Goal: Information Seeking & Learning: Learn about a topic

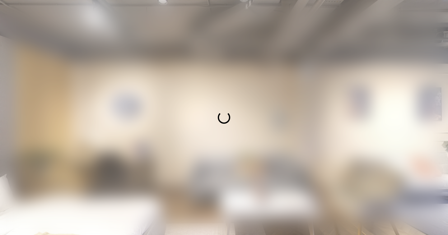
drag, startPoint x: 262, startPoint y: 77, endPoint x: 237, endPoint y: 72, distance: 25.1
click at [243, 73] on div at bounding box center [224, 117] width 448 height 235
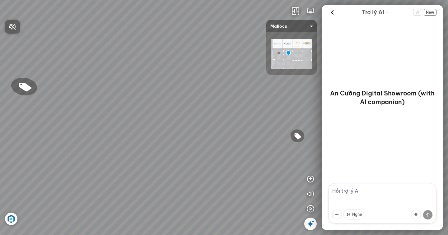
drag, startPoint x: 238, startPoint y: 120, endPoint x: 220, endPoint y: 120, distance: 17.7
click at [220, 120] on div at bounding box center [224, 117] width 448 height 235
click at [74, 188] on div "Chậu rửa chén hai hộc bán thủ công Malloca MS 610T 9.460.000 VND Máy hút khói k…" at bounding box center [224, 117] width 448 height 235
click at [146, 124] on div "Chậu rửa chén hai hộc bán thủ công Malloca MS 610T 9.460.000 VND Máy hút khói k…" at bounding box center [224, 117] width 448 height 235
click at [132, 123] on div "Chậu rửa chén hai hộc bán thủ công Malloca MS 610T 9.460.000 VND Máy hút khói k…" at bounding box center [224, 117] width 448 height 235
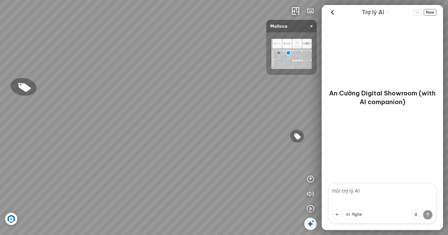
click at [128, 133] on div "Chậu rửa chén hai hộc bán thủ công Malloca MS 610T 9.460.000 VND Máy hút khói k…" at bounding box center [224, 117] width 448 height 235
click at [137, 174] on div "Chậu rửa chén hai hộc bán thủ công Malloca MS 610T 9.460.000 VND Máy hút khói k…" at bounding box center [224, 117] width 448 height 235
click at [155, 132] on div "Chậu rửa chén hai hộc bán thủ công Malloca MS 610T 9.460.000 VND Máy hút khói k…" at bounding box center [224, 117] width 448 height 235
click at [148, 170] on div "Chậu rửa chén hai hộc bán thủ công Malloca MS 610T 9.460.000 VND Máy hút khói k…" at bounding box center [224, 117] width 448 height 235
click at [151, 162] on div "Chậu rửa chén hai hộc bán thủ công Malloca MS 610T 9.460.000 VND Máy hút khói k…" at bounding box center [224, 117] width 448 height 235
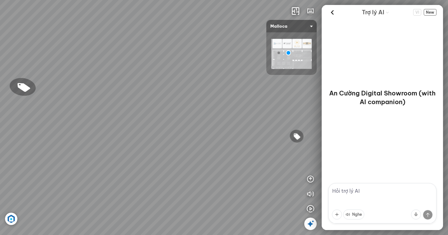
click at [151, 162] on div "Chậu rửa chén hai hộc bán thủ công Malloca MS 610T 9.460.000 VND Máy hút khói k…" at bounding box center [224, 117] width 448 height 235
drag, startPoint x: 151, startPoint y: 162, endPoint x: 178, endPoint y: 202, distance: 48.6
click at [178, 202] on div "Chậu rửa chén hai hộc bán thủ công Malloca MS 610T 9.460.000 VND Máy hút khói k…" at bounding box center [224, 117] width 448 height 235
drag, startPoint x: 179, startPoint y: 200, endPoint x: 177, endPoint y: 155, distance: 44.5
click at [177, 155] on div "Chậu rửa chén hai hộc bán thủ công Malloca MS 610T 9.460.000 VND Máy hút khói k…" at bounding box center [224, 117] width 448 height 235
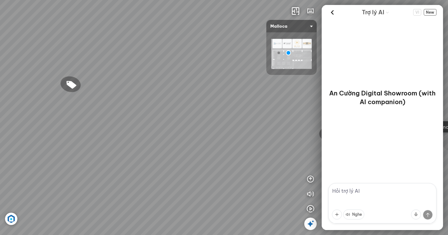
click at [274, 62] on img at bounding box center [291, 54] width 40 height 30
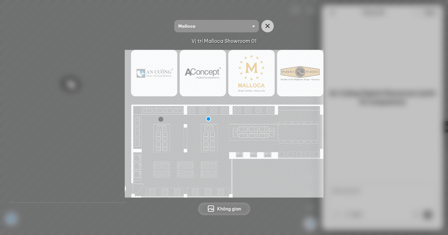
click at [197, 128] on img at bounding box center [224, 124] width 199 height 148
click at [196, 138] on img at bounding box center [224, 124] width 199 height 148
click at [189, 149] on img at bounding box center [224, 124] width 199 height 148
click at [159, 79] on img at bounding box center [224, 124] width 199 height 148
click at [266, 30] on button "button" at bounding box center [267, 26] width 12 height 12
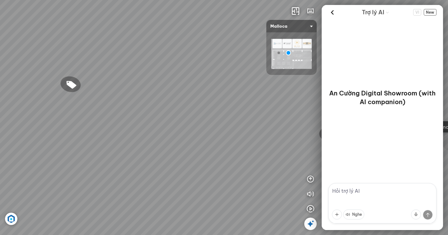
click at [304, 25] on span "Malloca" at bounding box center [291, 26] width 42 height 12
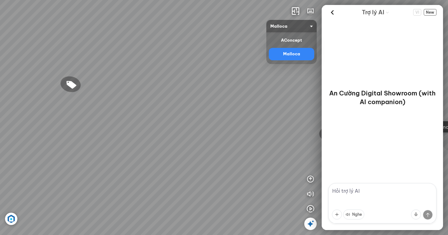
click at [306, 27] on span "Malloca" at bounding box center [291, 26] width 42 height 12
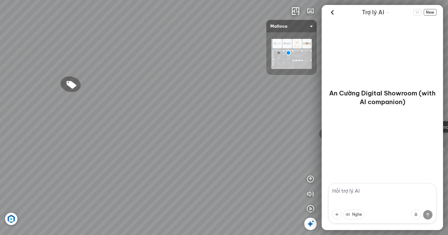
click at [308, 42] on img at bounding box center [291, 54] width 40 height 30
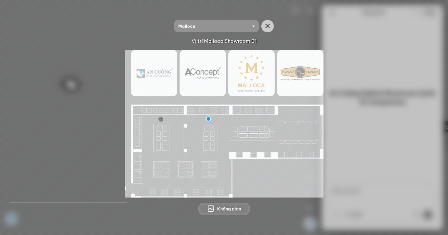
click at [257, 70] on img at bounding box center [224, 124] width 199 height 148
click at [294, 78] on img at bounding box center [224, 124] width 199 height 148
click at [195, 69] on img at bounding box center [224, 124] width 199 height 148
click at [162, 85] on img at bounding box center [224, 124] width 199 height 148
click at [161, 119] on div at bounding box center [160, 119] width 5 height 5
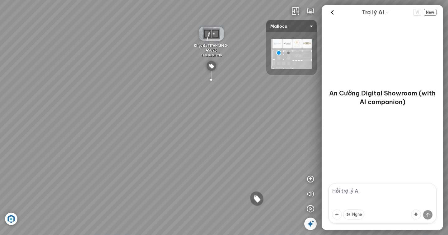
click at [204, 105] on div "Chậu rửa chén MS 6075 6.710.000 VND Vòi chậu rửa chén MF-043 7.920.000 VND Vòi …" at bounding box center [224, 117] width 448 height 235
click at [245, 99] on div "Chậu rửa chén MS 6075 6.710.000 VND Vòi chậu rửa chén MF-043 7.920.000 VND Vòi …" at bounding box center [224, 117] width 448 height 235
drag, startPoint x: 152, startPoint y: 111, endPoint x: 83, endPoint y: 102, distance: 69.7
click at [91, 102] on div "Chậu rửa chén MS 6075 6.710.000 VND Vòi chậu rửa chén MF-043 7.920.000 VND Vòi …" at bounding box center [224, 117] width 448 height 235
click at [167, 116] on div "Chậu rửa chén MS 6075 6.710.000 VND Vòi chậu rửa chén MF-043 7.920.000 VND Vòi …" at bounding box center [224, 117] width 448 height 235
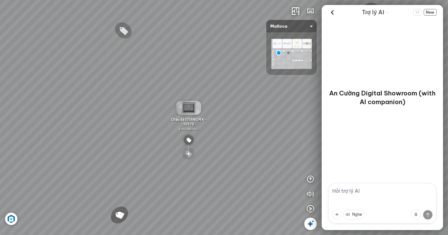
click at [203, 80] on div "Chậu rửa chén MS 6075 6.710.000 VND Vòi chậu rửa chén MF-043 7.920.000 VND Vòi …" at bounding box center [224, 117] width 448 height 235
click at [325, 12] on header "Trợ lý AI VI New" at bounding box center [382, 12] width 121 height 15
click at [335, 12] on icon at bounding box center [331, 12] width 9 height 9
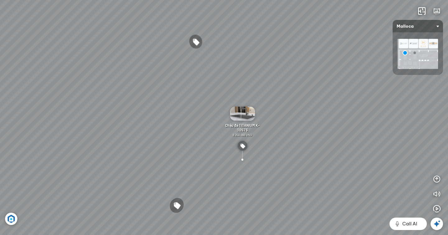
click at [274, 130] on div "Chậu rửa chén MS 6075 6.710.000 VND Vòi chậu rửa chén MF-043 7.920.000 VND Vòi …" at bounding box center [224, 117] width 448 height 235
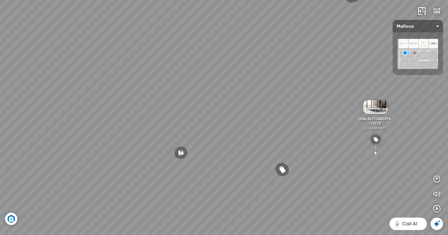
drag, startPoint x: 196, startPoint y: 136, endPoint x: 324, endPoint y: 101, distance: 132.3
click at [323, 101] on div "Chậu rửa chén MS 6075 6.710.000 VND Vòi chậu rửa chén MF-043 7.920.000 VND Vòi …" at bounding box center [224, 117] width 448 height 235
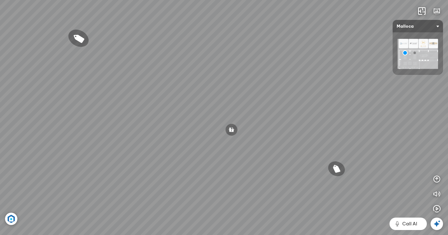
drag, startPoint x: 221, startPoint y: 142, endPoint x: 376, endPoint y: 132, distance: 155.2
click at [359, 129] on div "Chậu rửa chén MS 6075 6.710.000 VND Vòi chậu rửa chén MF-043 7.920.000 VND Vòi …" at bounding box center [224, 117] width 448 height 235
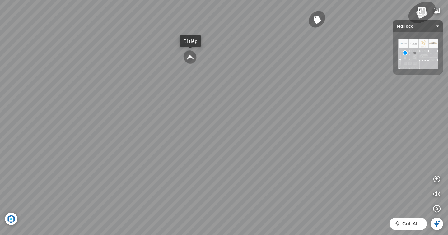
drag, startPoint x: 325, startPoint y: 168, endPoint x: 317, endPoint y: 181, distance: 15.4
click at [319, 175] on div "Chậu rửa chén MS 6075 6.710.000 VND Vòi chậu rửa chén MF-043 7.920.000 VND Vòi …" at bounding box center [224, 117] width 448 height 235
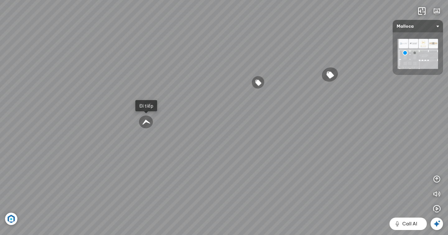
drag, startPoint x: 307, startPoint y: 121, endPoint x: 271, endPoint y: 121, distance: 35.8
click at [272, 122] on div "Chậu rửa chén MS 6075 6.710.000 VND Vòi chậu rửa chén MF-043 7.920.000 VND Vòi …" at bounding box center [224, 117] width 448 height 235
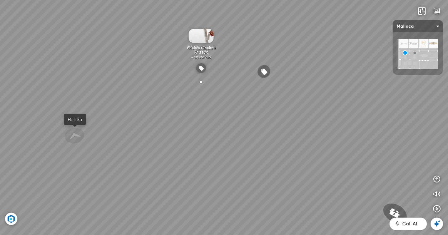
click at [198, 87] on div at bounding box center [201, 81] width 14 height 13
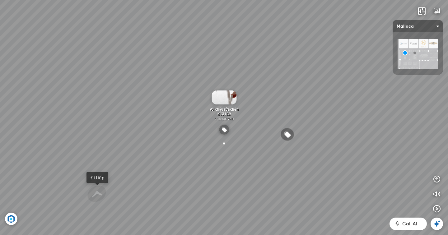
drag, startPoint x: 303, startPoint y: 118, endPoint x: 198, endPoint y: 118, distance: 104.8
click at [201, 118] on div "Chậu rửa chén MS 6075 6.710.000 VND Vòi chậu rửa chén MF-043 7.920.000 VND Vòi …" at bounding box center [224, 117] width 448 height 235
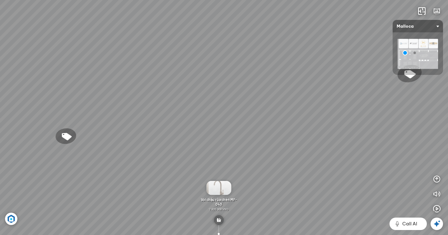
drag, startPoint x: 312, startPoint y: 127, endPoint x: 196, endPoint y: 109, distance: 116.7
click at [220, 112] on div "Chậu rửa chén MS 6075 6.710.000 VND Vòi chậu rửa chén MF-043 7.920.000 VND Vòi …" at bounding box center [224, 117] width 448 height 235
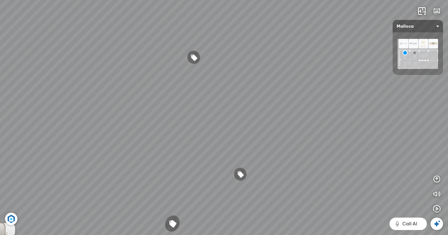
drag, startPoint x: 254, startPoint y: 163, endPoint x: 196, endPoint y: 161, distance: 58.2
click at [196, 161] on div "Chậu rửa chén MS 6075 6.710.000 VND Vòi chậu rửa chén MF-043 7.920.000 VND Vòi …" at bounding box center [224, 117] width 448 height 235
